Goal: Transaction & Acquisition: Obtain resource

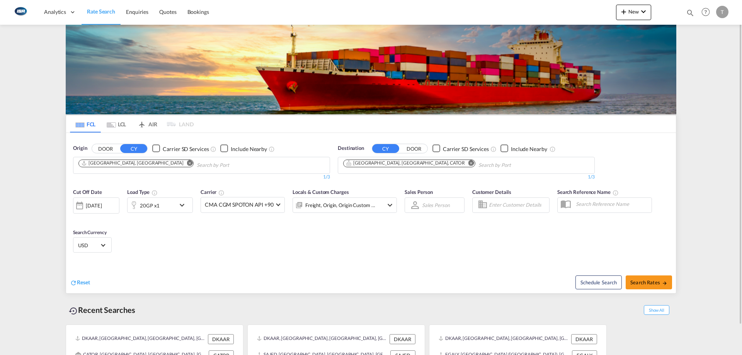
click at [468, 165] on md-icon "Remove" at bounding box center [471, 163] width 6 height 6
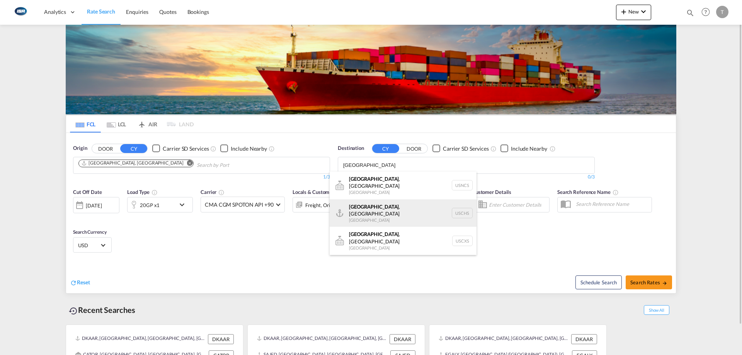
type input "[GEOGRAPHIC_DATA]"
click at [398, 202] on div "[GEOGRAPHIC_DATA] , [GEOGRAPHIC_DATA] [GEOGRAPHIC_DATA] USCHS" at bounding box center [403, 213] width 147 height 28
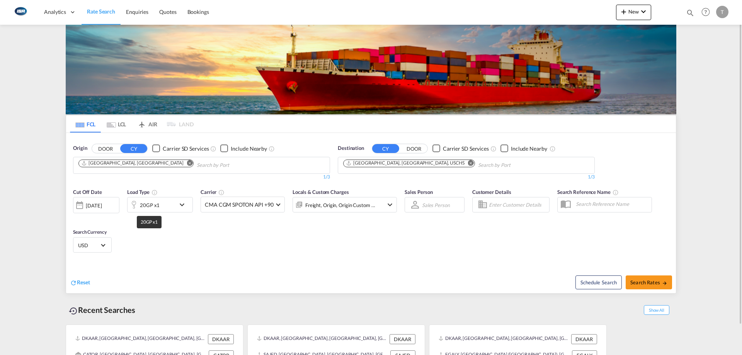
click at [153, 204] on div "20GP x1" at bounding box center [150, 205] width 20 height 11
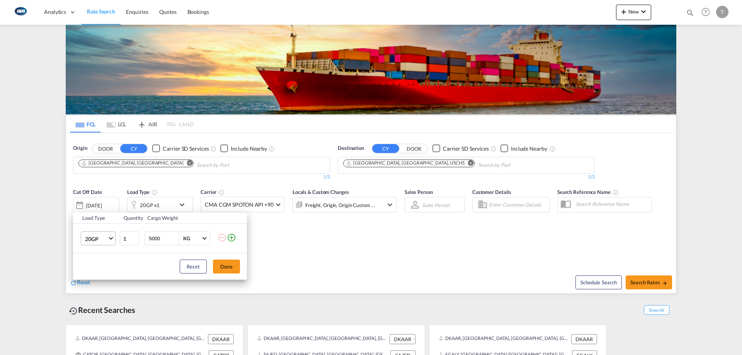
click at [95, 239] on span "20GP" at bounding box center [96, 239] width 22 height 8
click at [99, 280] on md-option "40HC" at bounding box center [105, 276] width 53 height 19
click at [228, 269] on button "Done" at bounding box center [226, 267] width 27 height 14
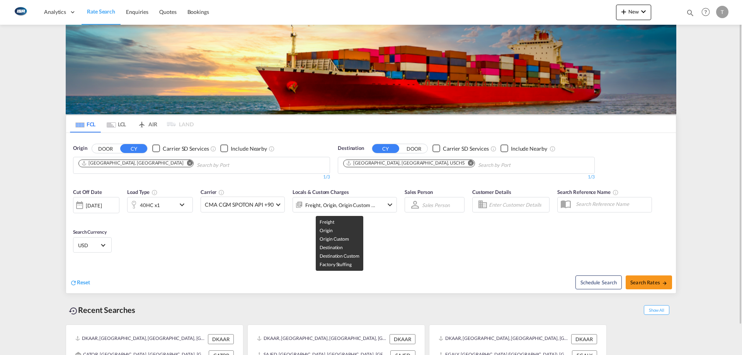
click at [347, 206] on div "Freight, Origin, Origin Custom +3" at bounding box center [340, 205] width 70 height 11
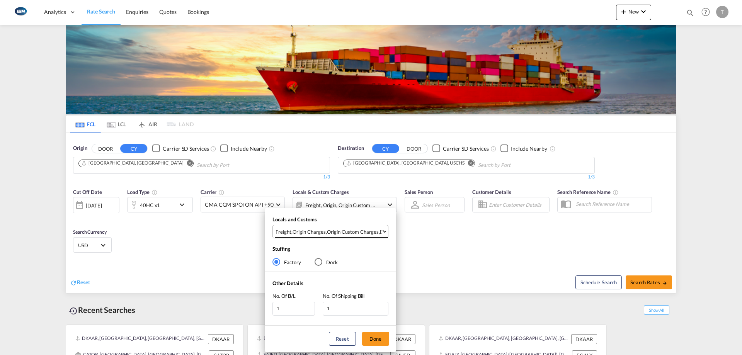
click at [329, 235] on md-select-value "Freight , Origin Charges , Origin Custom Charges , Destination Charges , Destin…" at bounding box center [331, 231] width 113 height 13
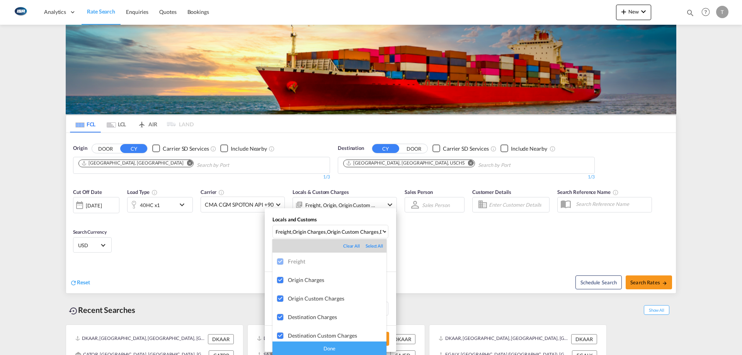
click at [342, 352] on div "Done" at bounding box center [329, 349] width 114 height 14
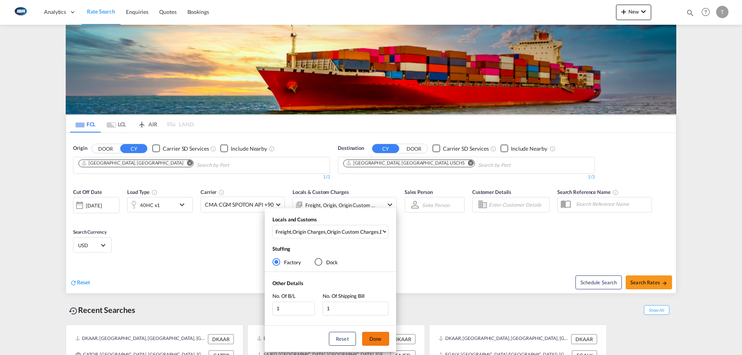
click at [377, 339] on button "Done" at bounding box center [375, 339] width 27 height 14
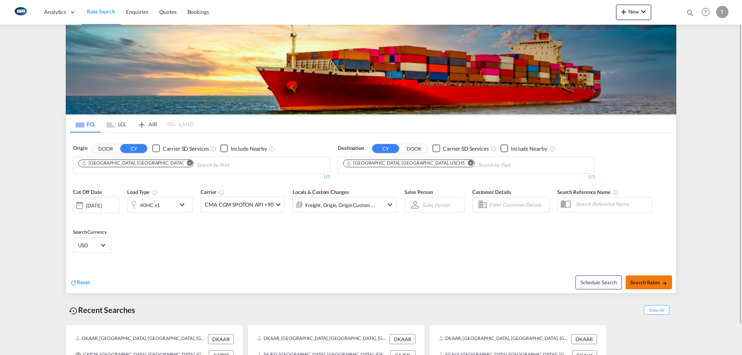
click at [658, 283] on span "Search Rates" at bounding box center [648, 282] width 37 height 6
type input "DKAAR to USCHS / [DATE]"
